Goal: Task Accomplishment & Management: Manage account settings

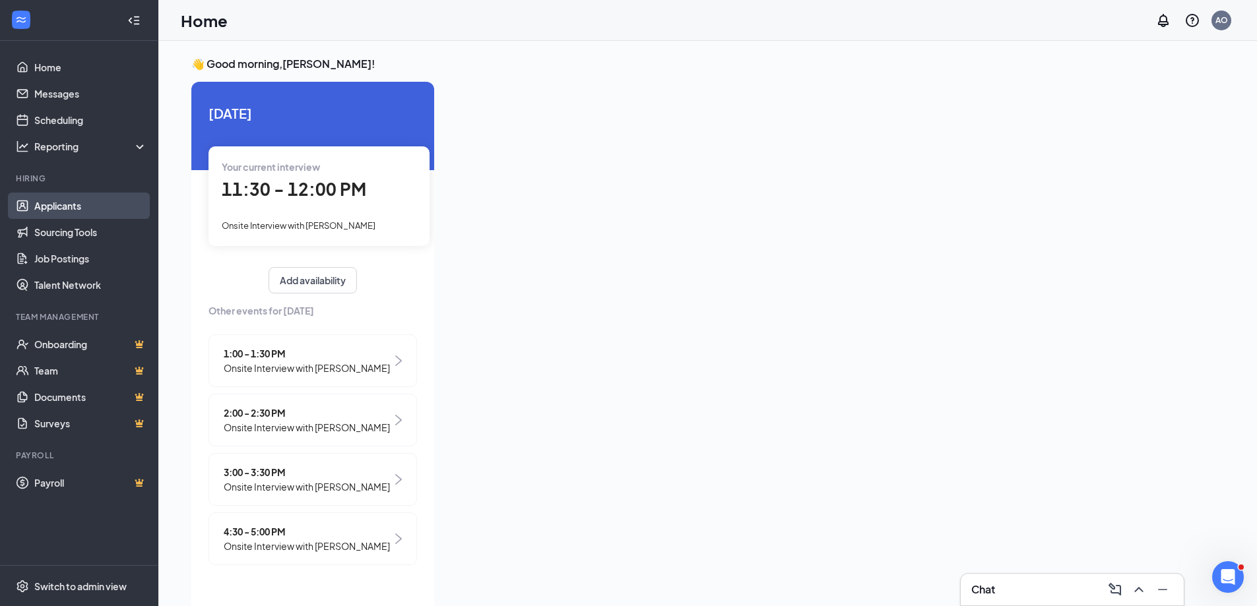
click at [65, 204] on link "Applicants" at bounding box center [90, 206] width 113 height 26
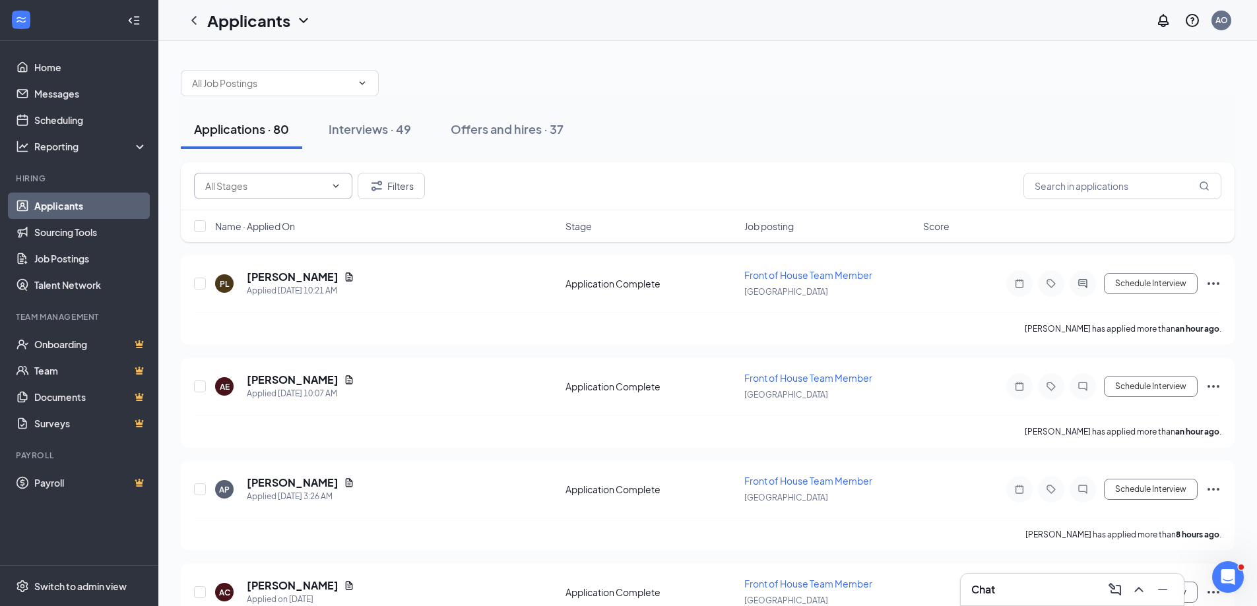
click at [239, 181] on input "text" at bounding box center [265, 186] width 120 height 15
drag, startPoint x: 1160, startPoint y: 193, endPoint x: 1160, endPoint y: 180, distance: 13.2
click at [1160, 192] on input "text" at bounding box center [1123, 186] width 198 height 26
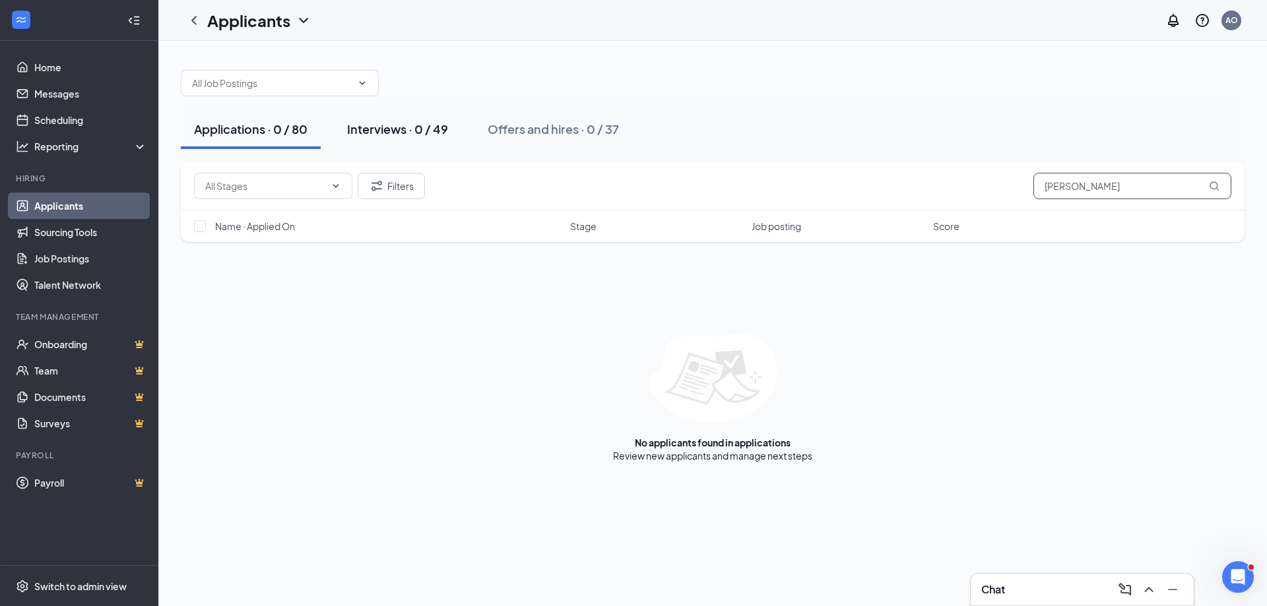
type input "[PERSON_NAME]"
click at [420, 134] on div "Interviews · 0 / 49" at bounding box center [397, 129] width 101 height 16
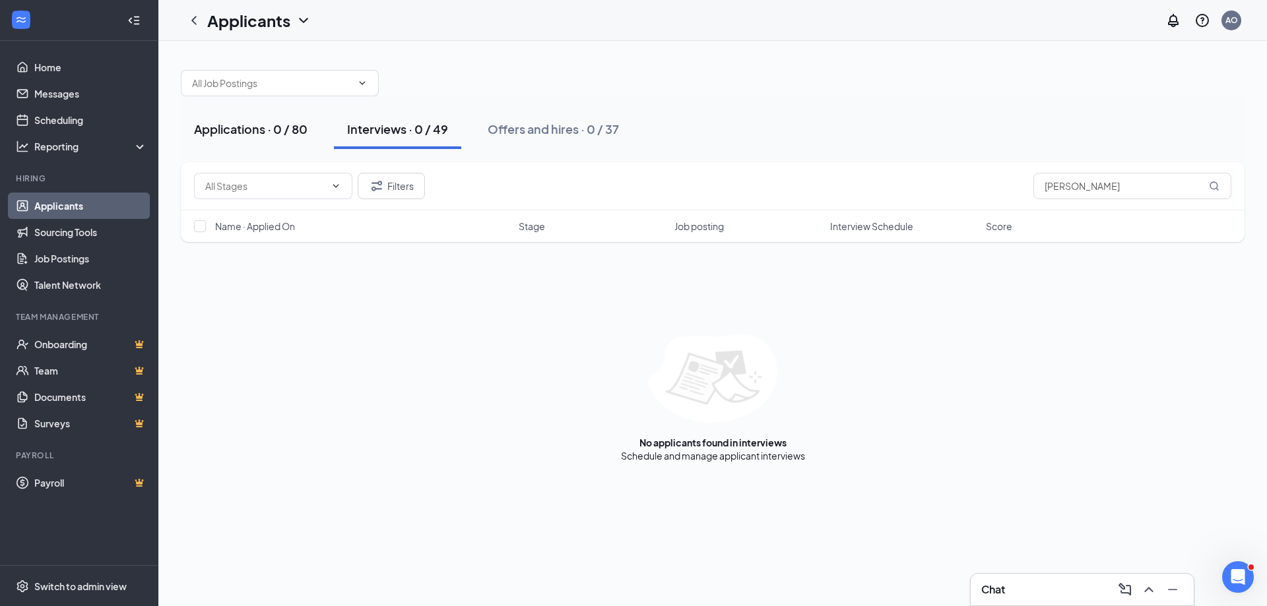
click at [309, 139] on button "Applications · 0 / 80" at bounding box center [251, 130] width 140 height 40
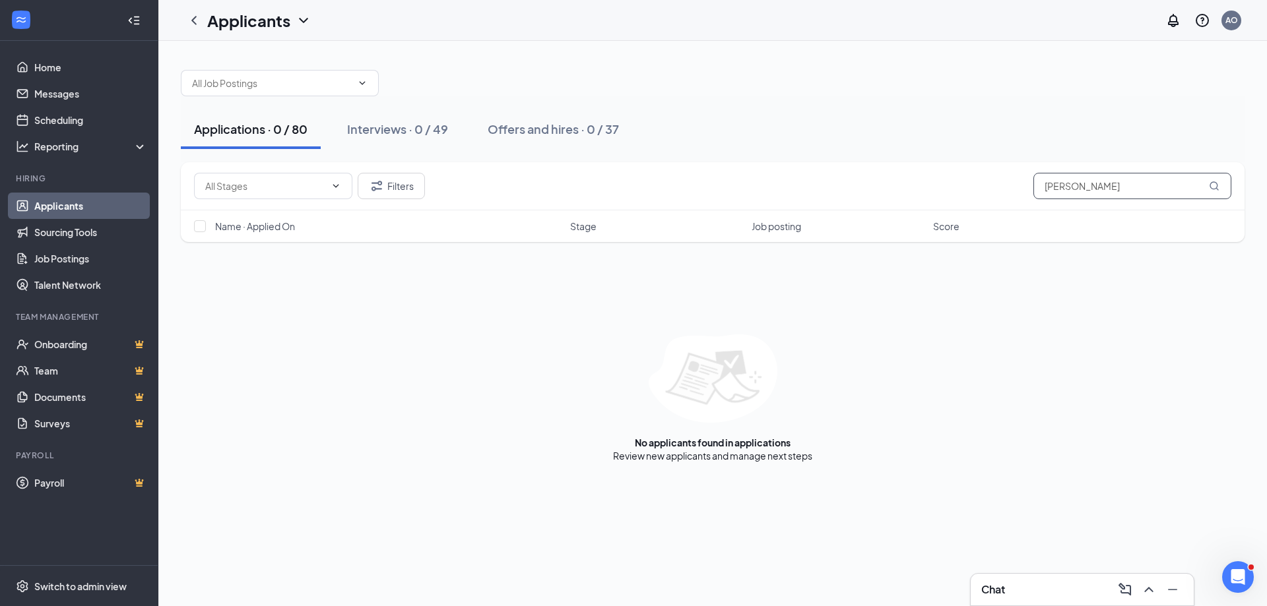
click at [1144, 181] on input "[PERSON_NAME]" at bounding box center [1132, 186] width 198 height 26
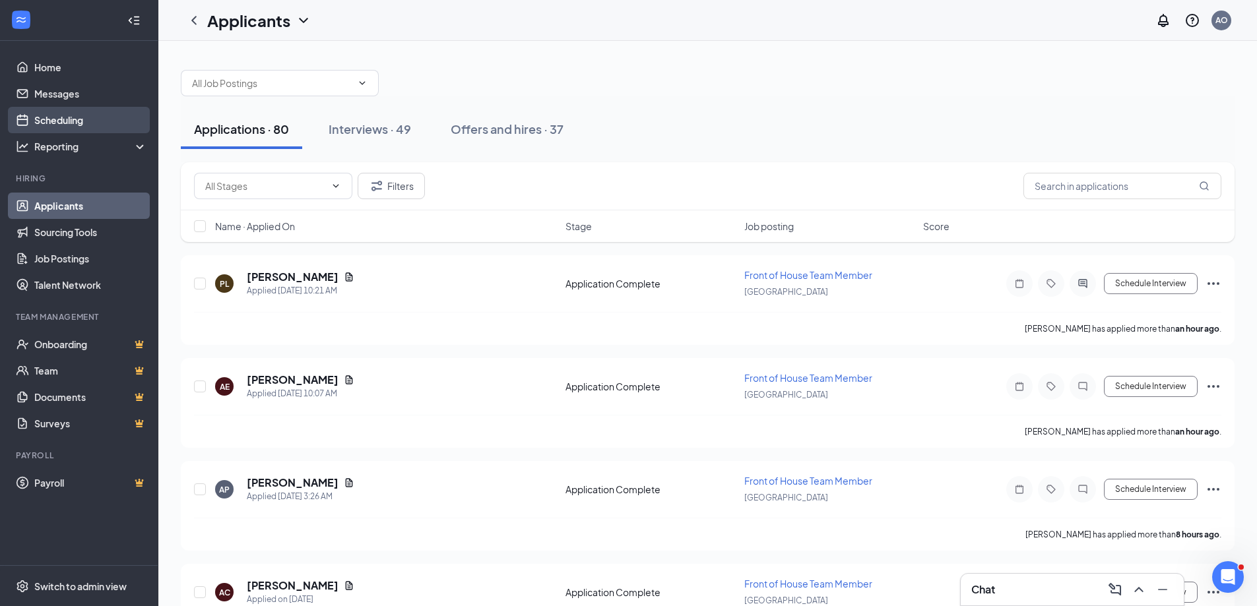
click at [68, 128] on link "Scheduling" at bounding box center [90, 120] width 113 height 26
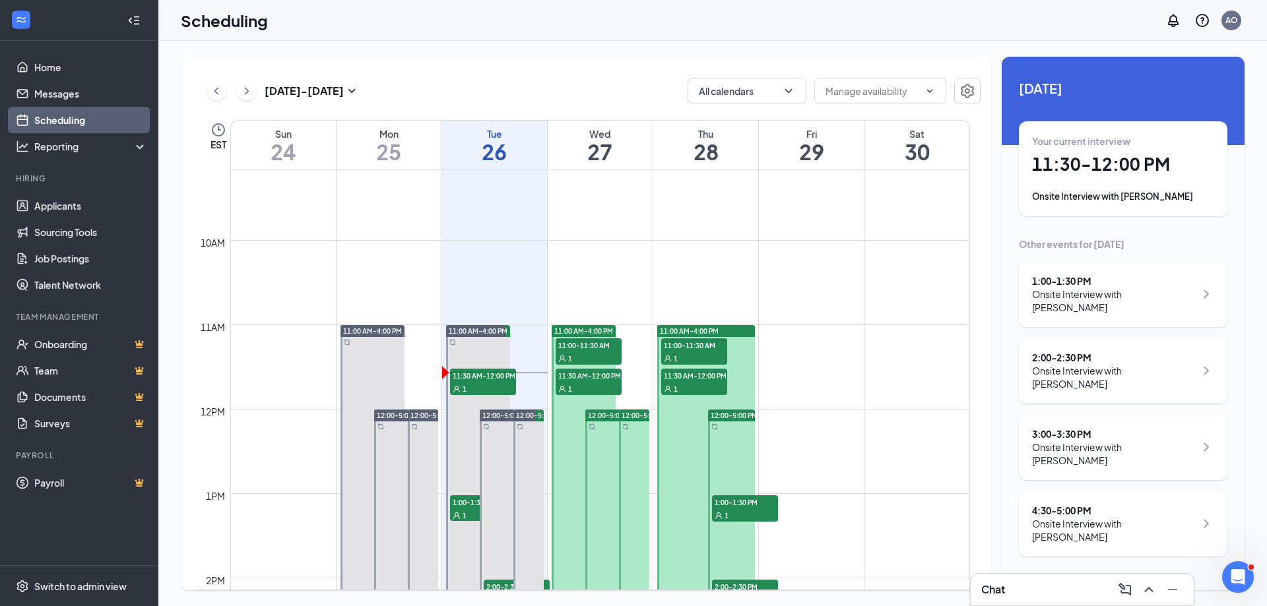
scroll to position [781, 0]
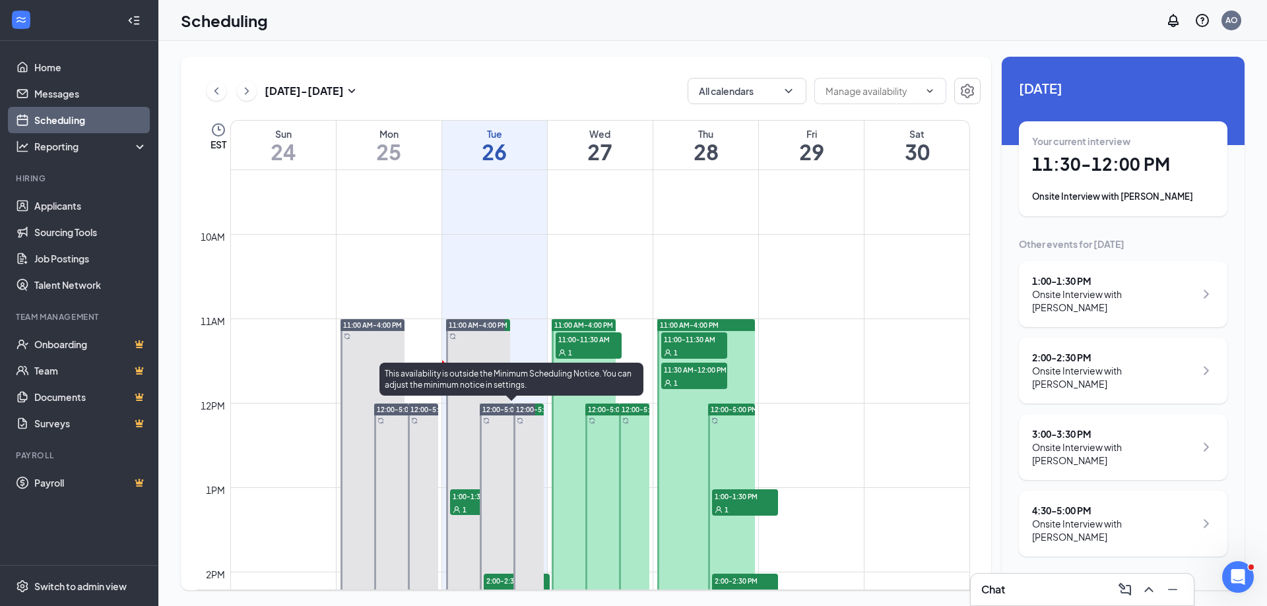
click at [485, 379] on div "This availability is outside the Minimum Scheduling Notice. You can adjust the …" at bounding box center [511, 379] width 264 height 33
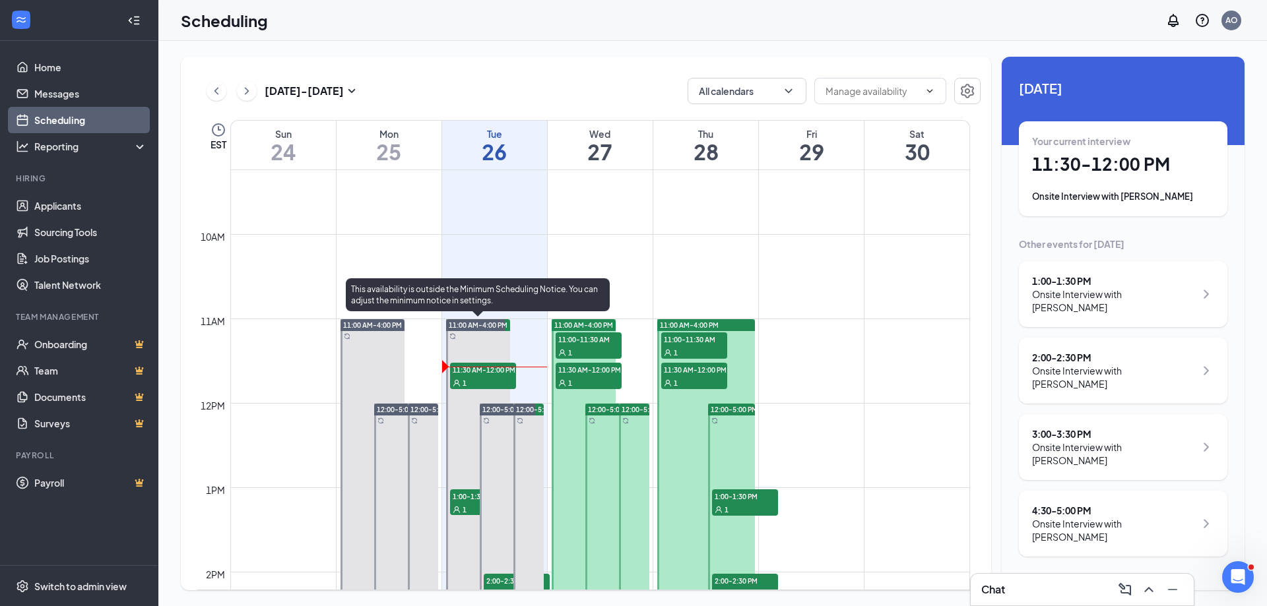
click at [494, 368] on span "11:30 AM-12:00 PM" at bounding box center [483, 369] width 66 height 13
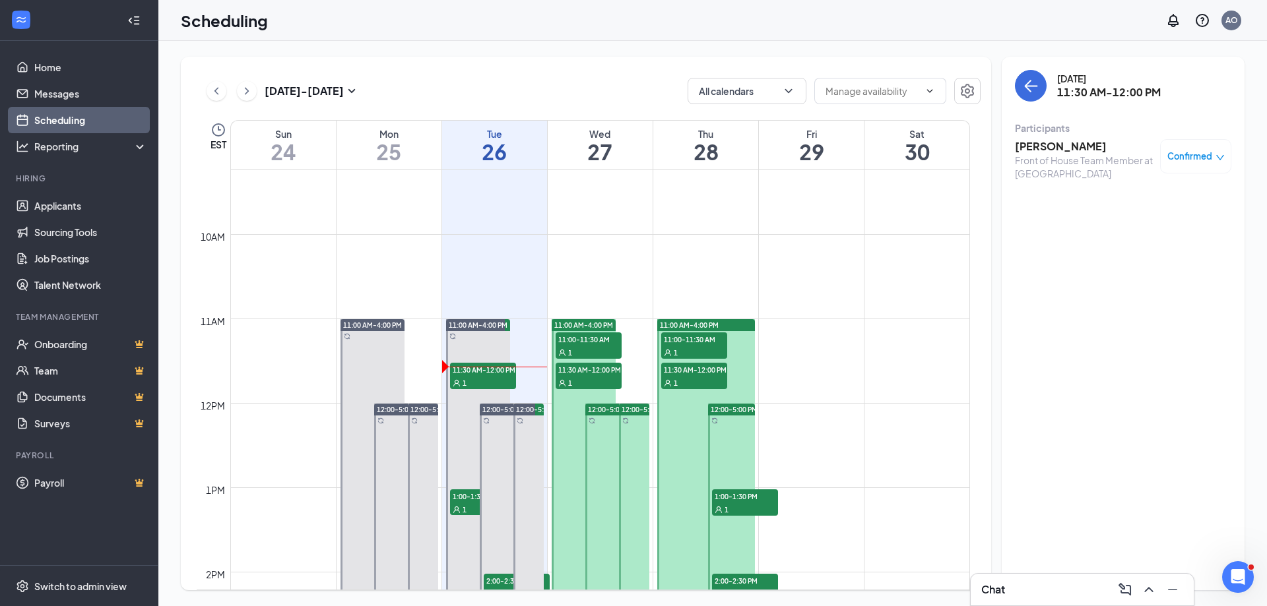
click at [1044, 152] on h3 "[PERSON_NAME]" at bounding box center [1084, 146] width 139 height 15
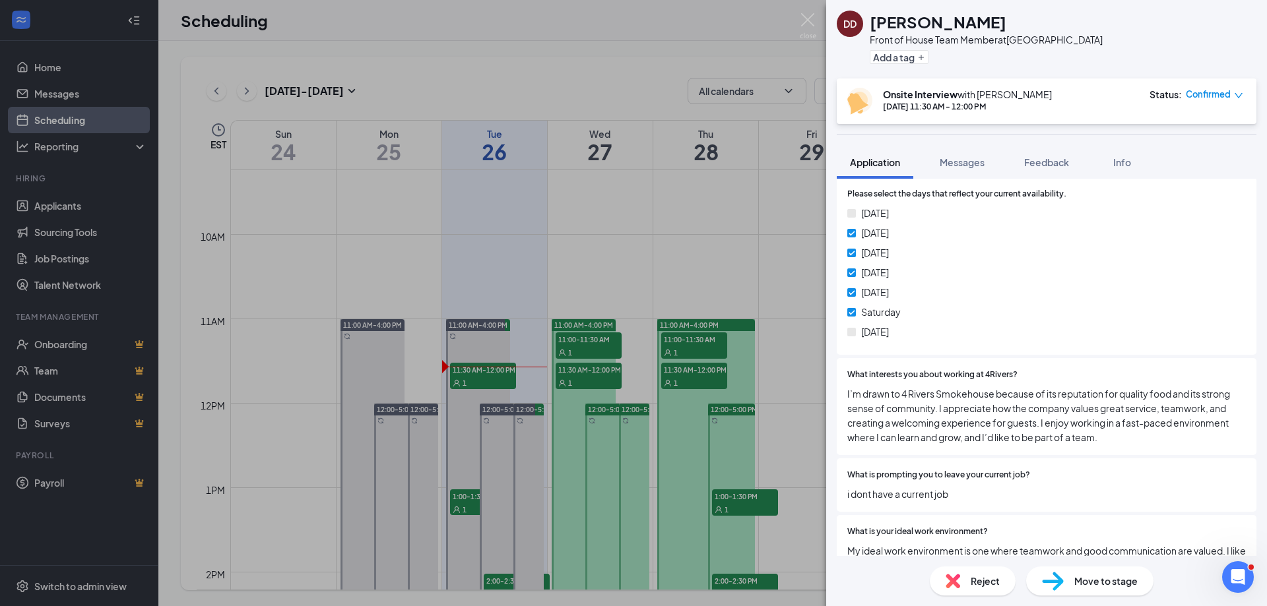
scroll to position [721, 0]
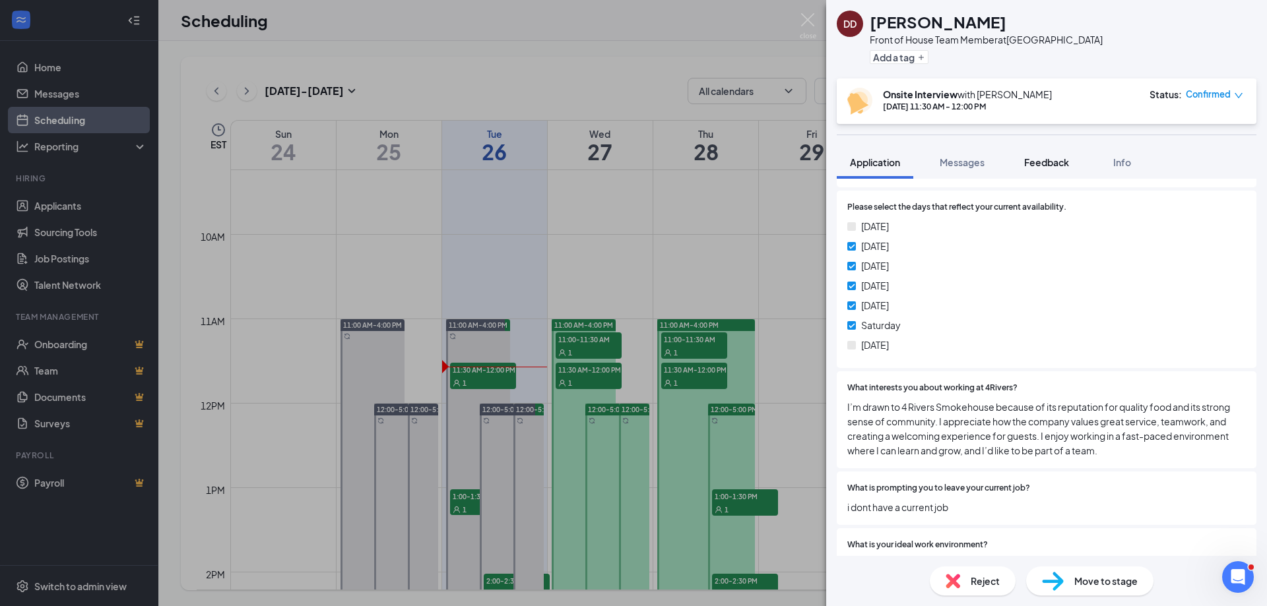
click at [1066, 159] on span "Feedback" at bounding box center [1046, 162] width 45 height 12
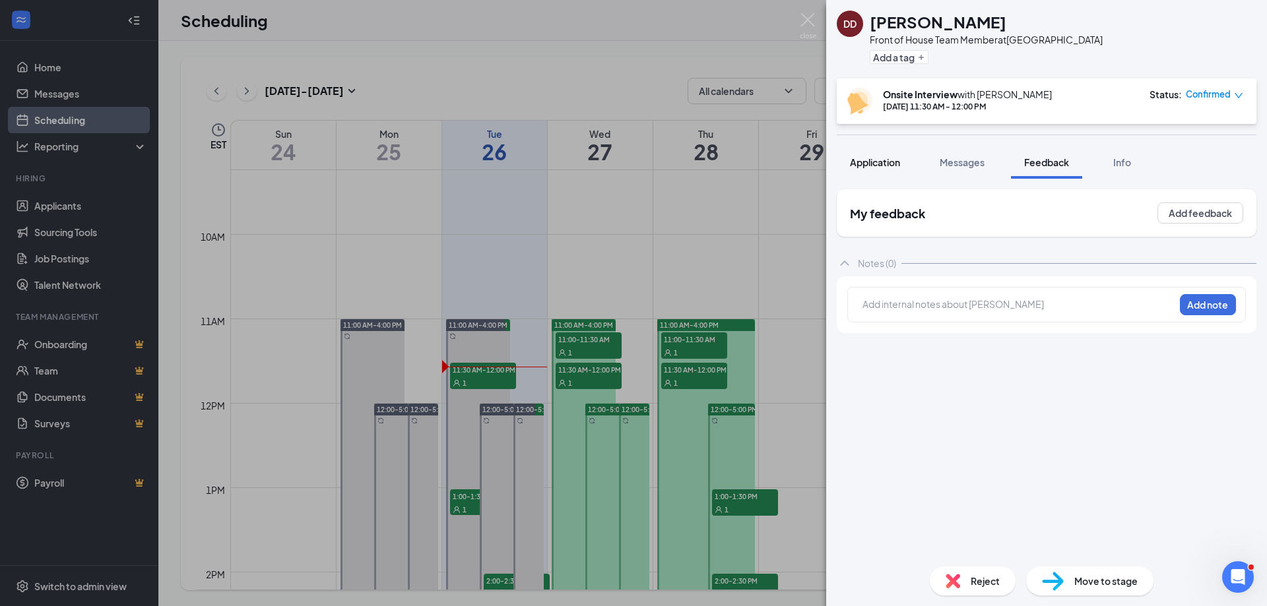
click at [899, 164] on span "Application" at bounding box center [875, 162] width 50 height 12
